Goal: Task Accomplishment & Management: Use online tool/utility

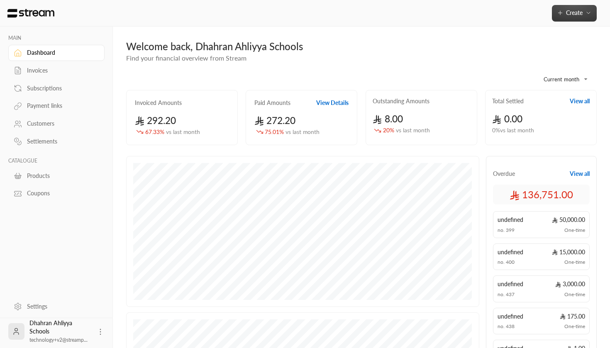
click at [562, 18] on button "Create" at bounding box center [574, 13] width 45 height 17
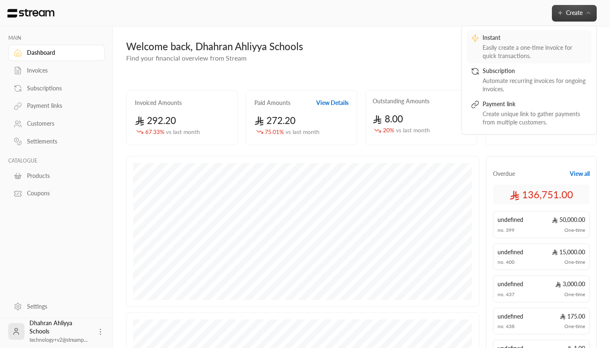
click at [540, 42] on div "Instant" at bounding box center [534, 39] width 105 height 10
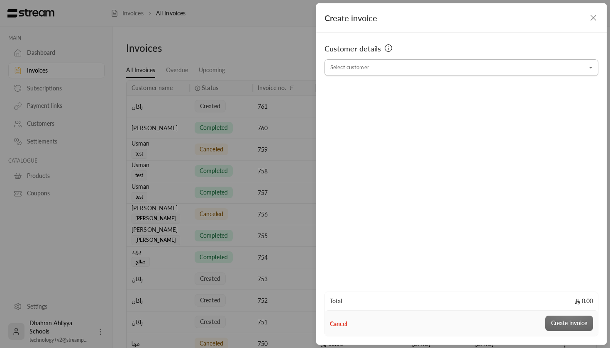
click at [417, 70] on input "Select customer" at bounding box center [461, 68] width 274 height 15
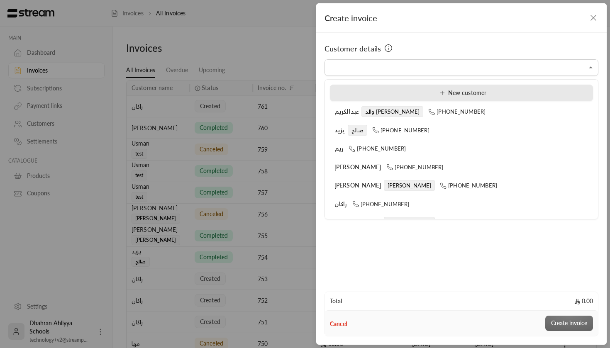
click at [421, 93] on div "New customer" at bounding box center [461, 93] width 254 height 9
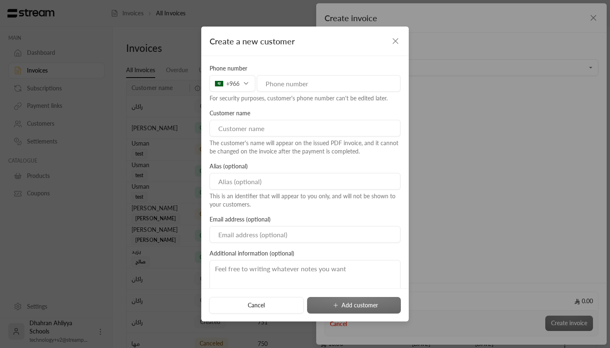
click at [398, 40] on icon "button" at bounding box center [395, 41] width 10 height 10
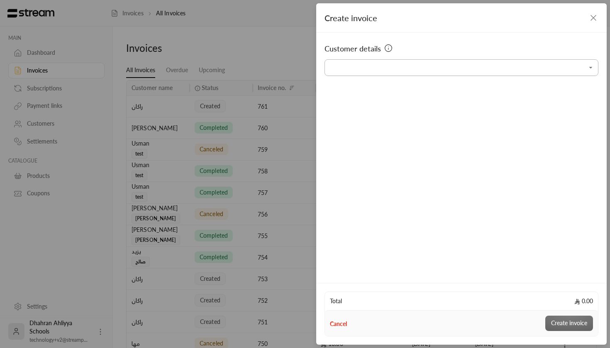
click at [555, 69] on input "Select customer" at bounding box center [461, 68] width 274 height 15
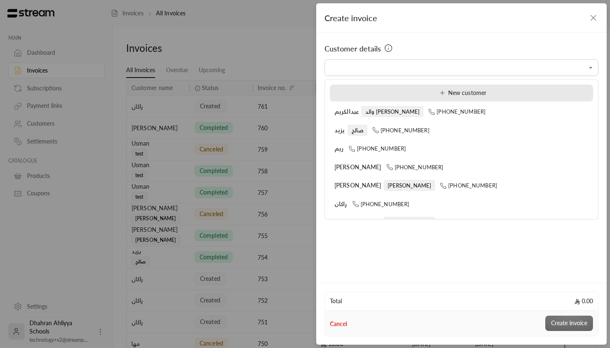
click at [425, 92] on div "New customer" at bounding box center [461, 93] width 254 height 9
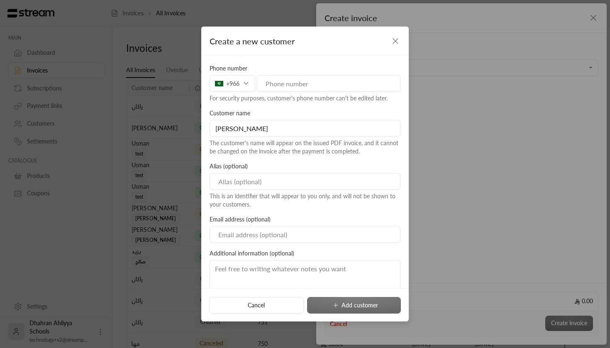
click at [229, 129] on input "[PERSON_NAME]" at bounding box center [304, 128] width 191 height 17
type input "[PERSON_NAME]"
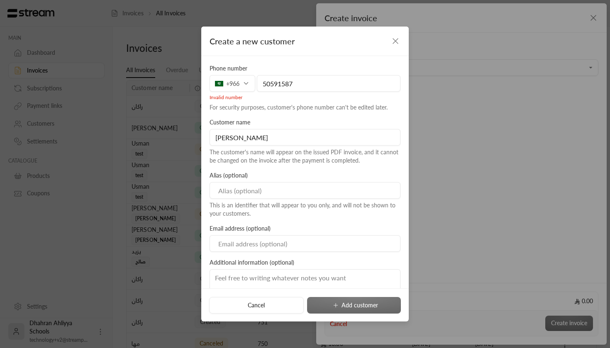
type input "505915872"
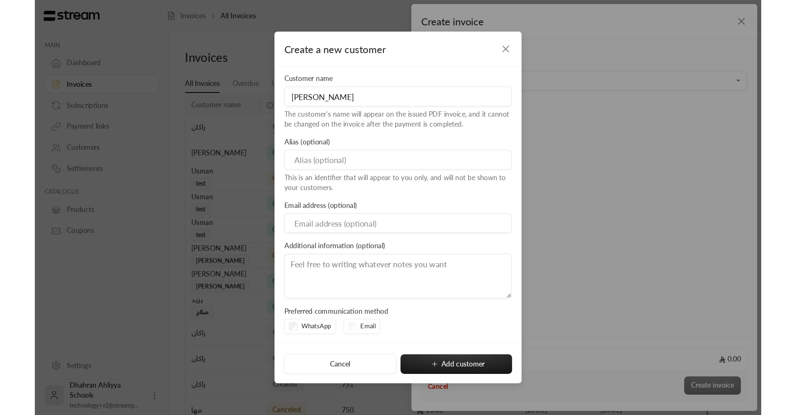
scroll to position [47, 0]
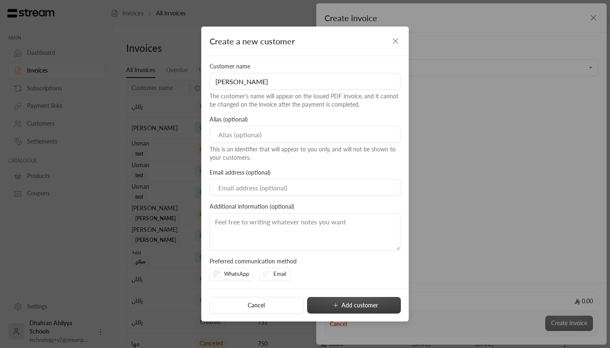
click at [366, 304] on button "Add customer" at bounding box center [354, 305] width 94 height 17
type input "**********"
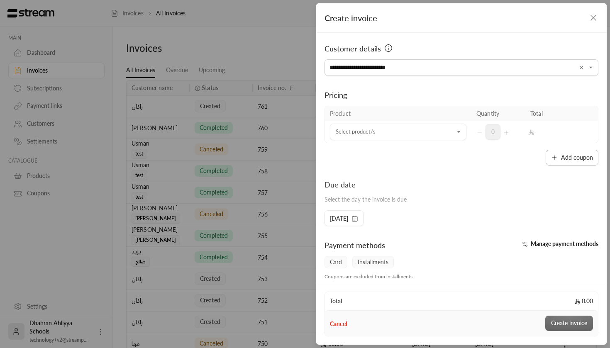
click at [569, 158] on button "Add coupon" at bounding box center [571, 158] width 53 height 16
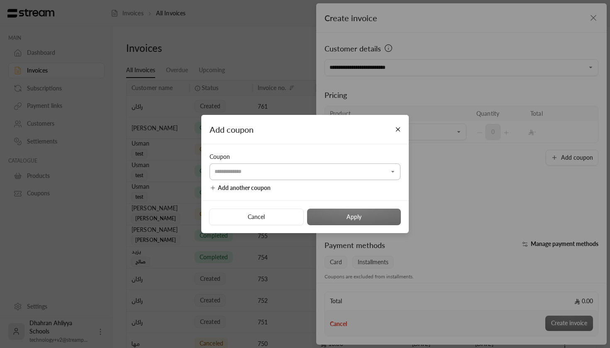
click at [299, 170] on input "Select customer" at bounding box center [304, 171] width 191 height 15
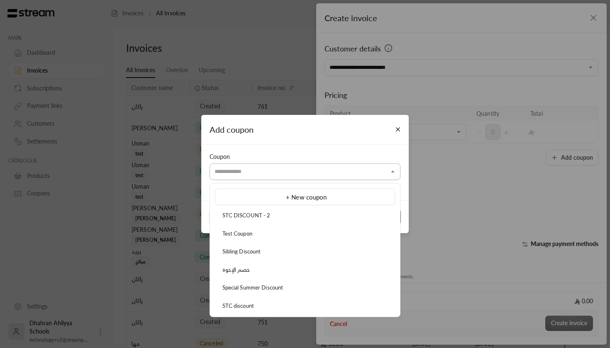
click at [299, 170] on input "Select customer" at bounding box center [304, 171] width 191 height 15
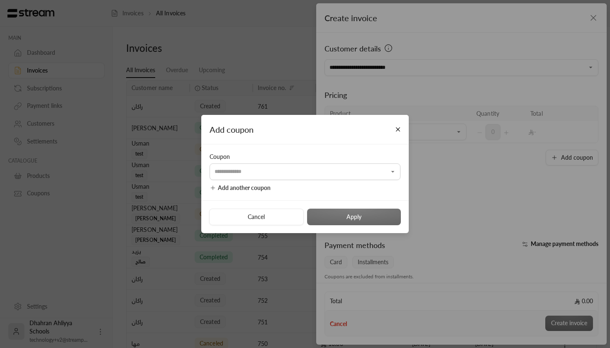
click at [236, 187] on span "Add another coupon" at bounding box center [244, 187] width 53 height 7
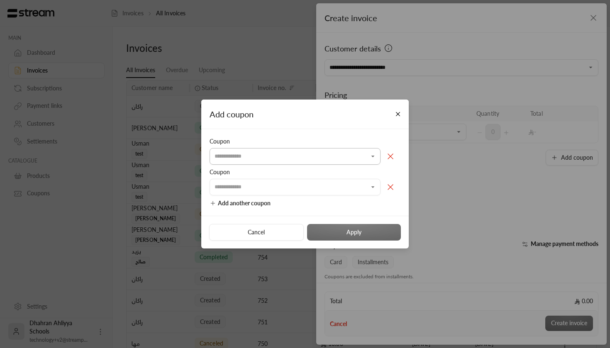
click at [258, 160] on input "Select customer" at bounding box center [294, 156] width 171 height 15
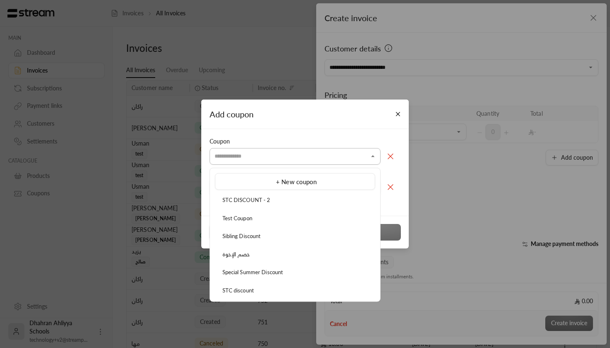
type input "*"
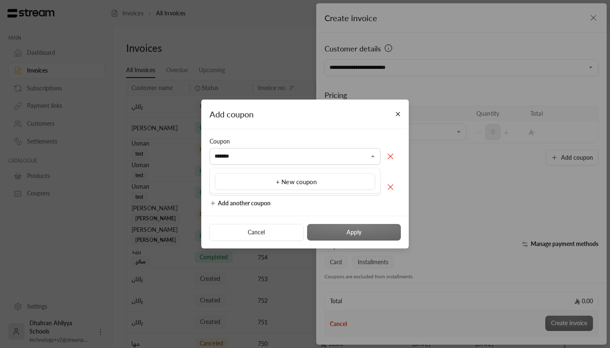
type input "******"
click at [411, 168] on div "Add coupon Coupon ​ Coupon ​ Add another coupon Cancel Apply" at bounding box center [305, 174] width 610 height 348
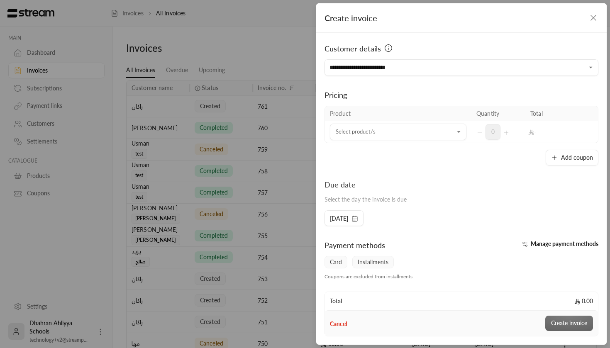
click at [596, 15] on icon "button" at bounding box center [593, 18] width 10 height 10
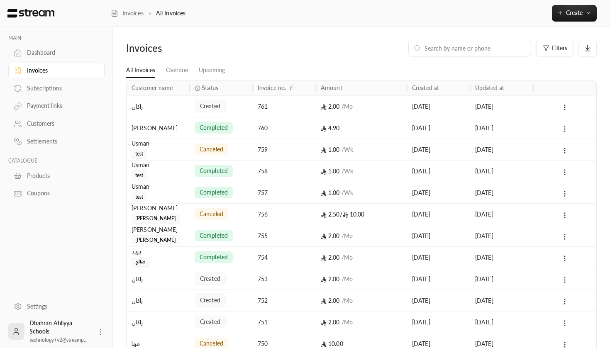
click at [36, 8] on div at bounding box center [56, 13] width 113 height 27
click at [37, 17] on img at bounding box center [31, 13] width 49 height 9
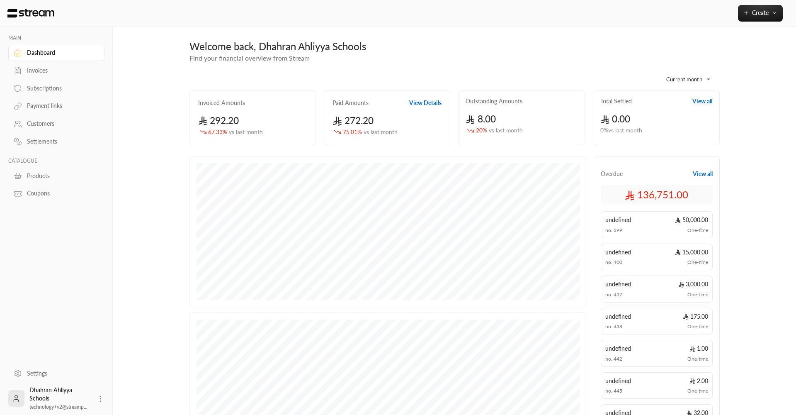
click at [192, 155] on div "**********" at bounding box center [455, 300] width 530 height 475
click at [562, 66] on div "**********" at bounding box center [455, 76] width 530 height 27
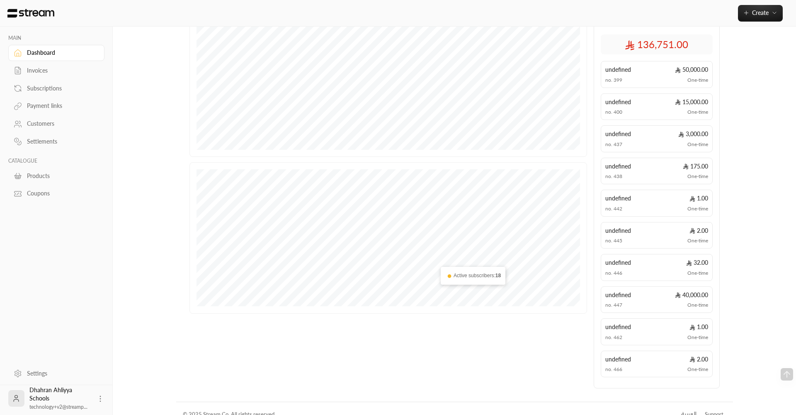
scroll to position [153, 0]
click at [609, 348] on div "العربية" at bounding box center [688, 411] width 15 height 8
